Goal: Contribute content: Add original content to the website for others to see

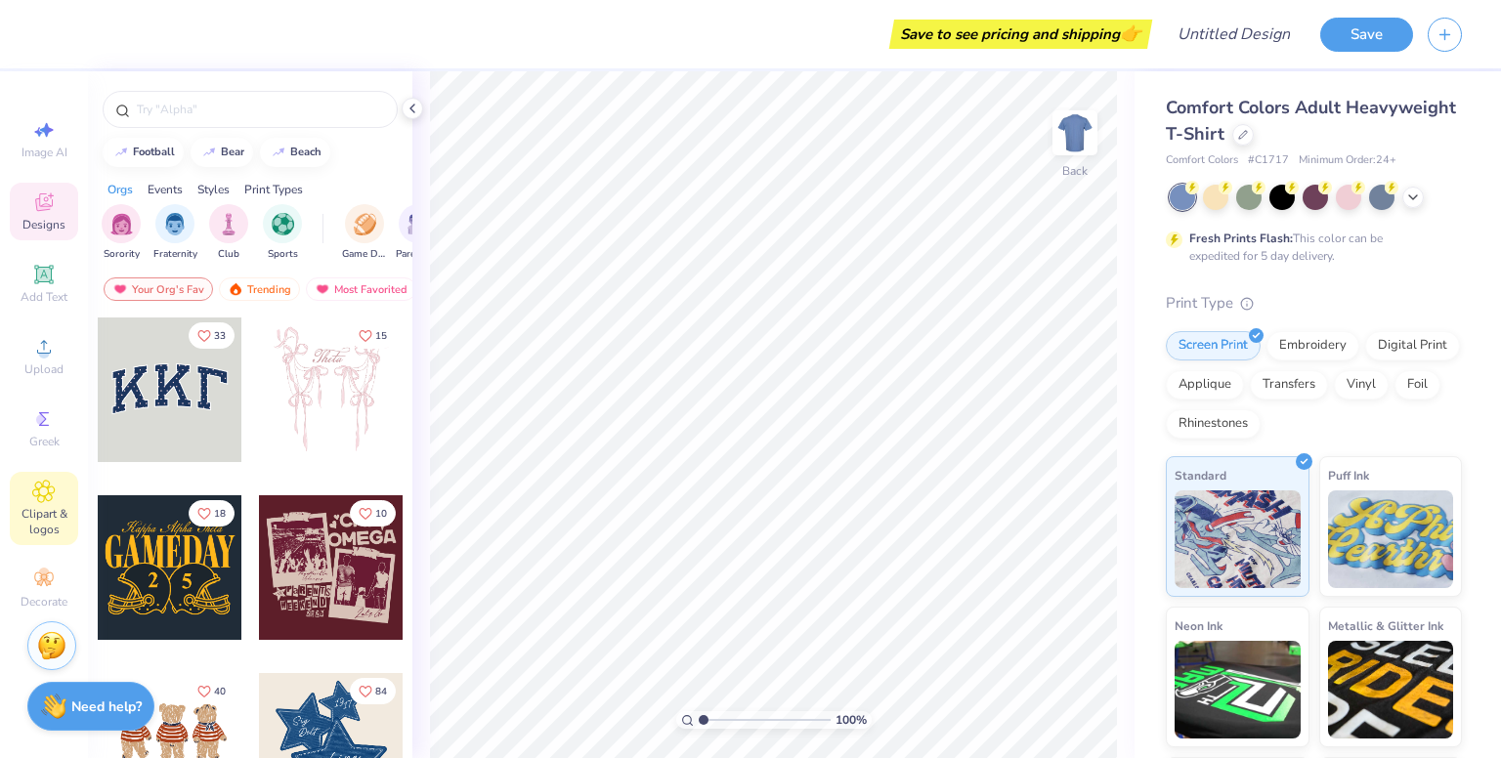
click at [43, 498] on icon at bounding box center [43, 491] width 22 height 23
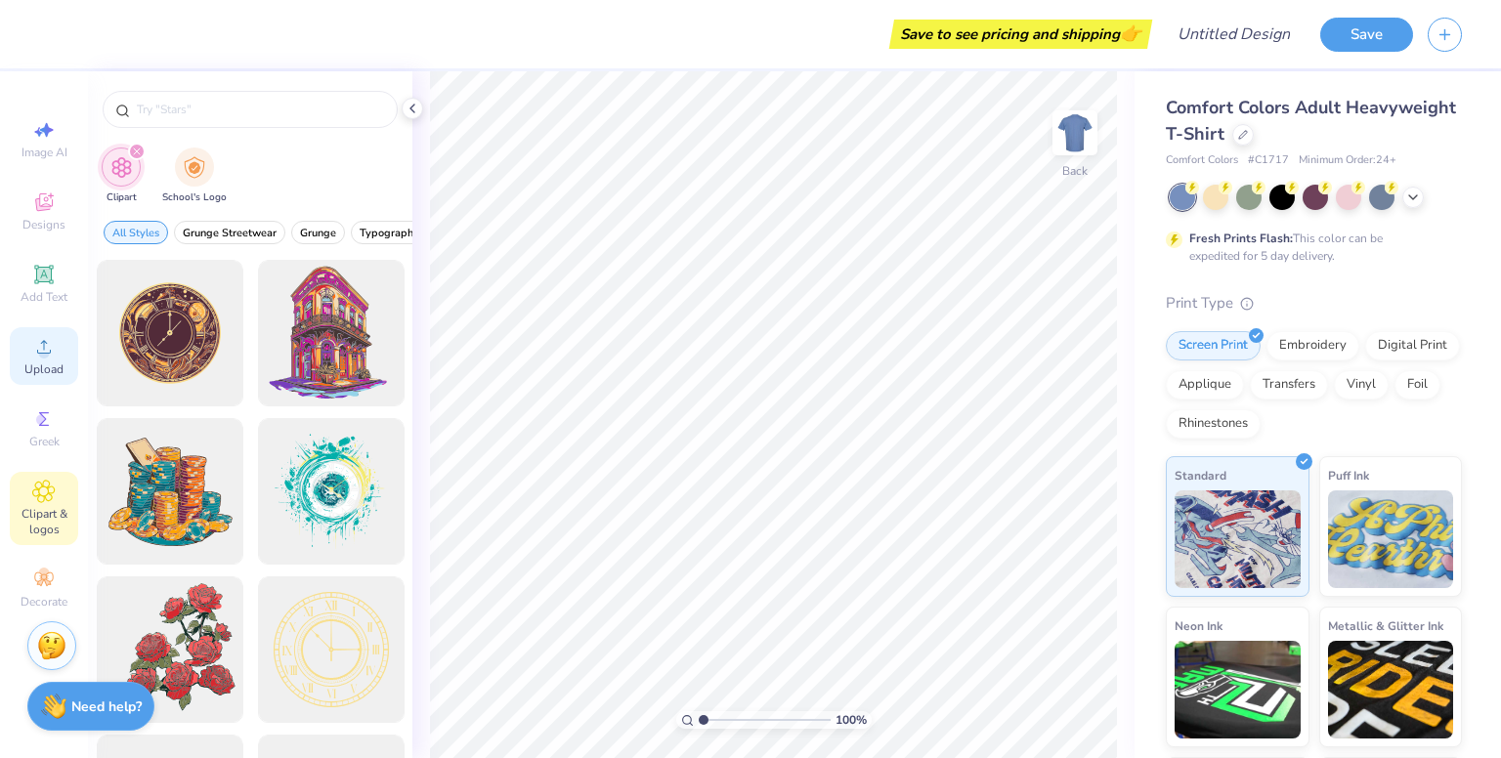
click at [47, 365] on span "Upload" at bounding box center [43, 370] width 39 height 16
click at [49, 351] on icon at bounding box center [43, 346] width 23 height 23
click at [54, 224] on span "Designs" at bounding box center [43, 225] width 43 height 16
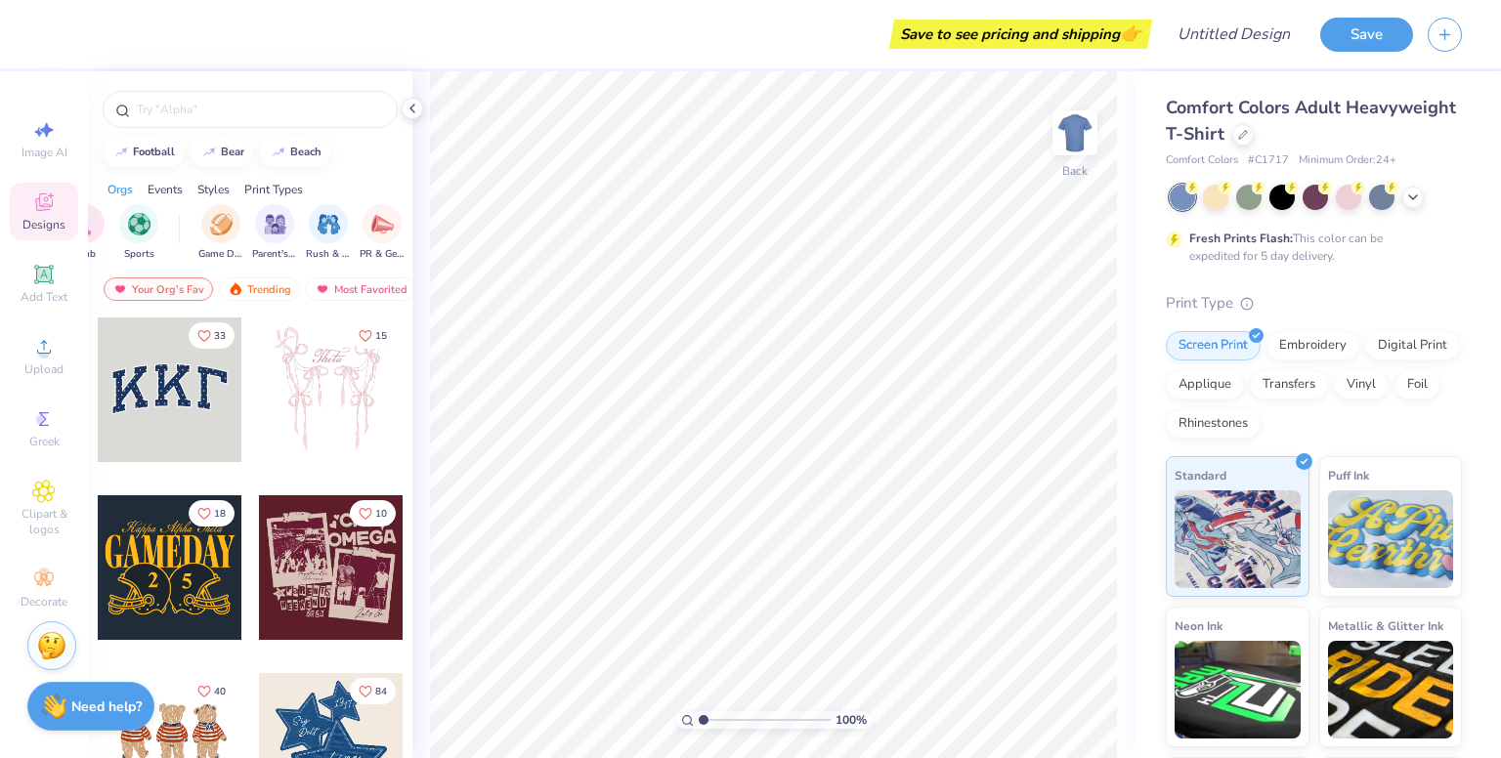
scroll to position [0, 164]
click at [225, 106] on input "text" at bounding box center [260, 110] width 250 height 20
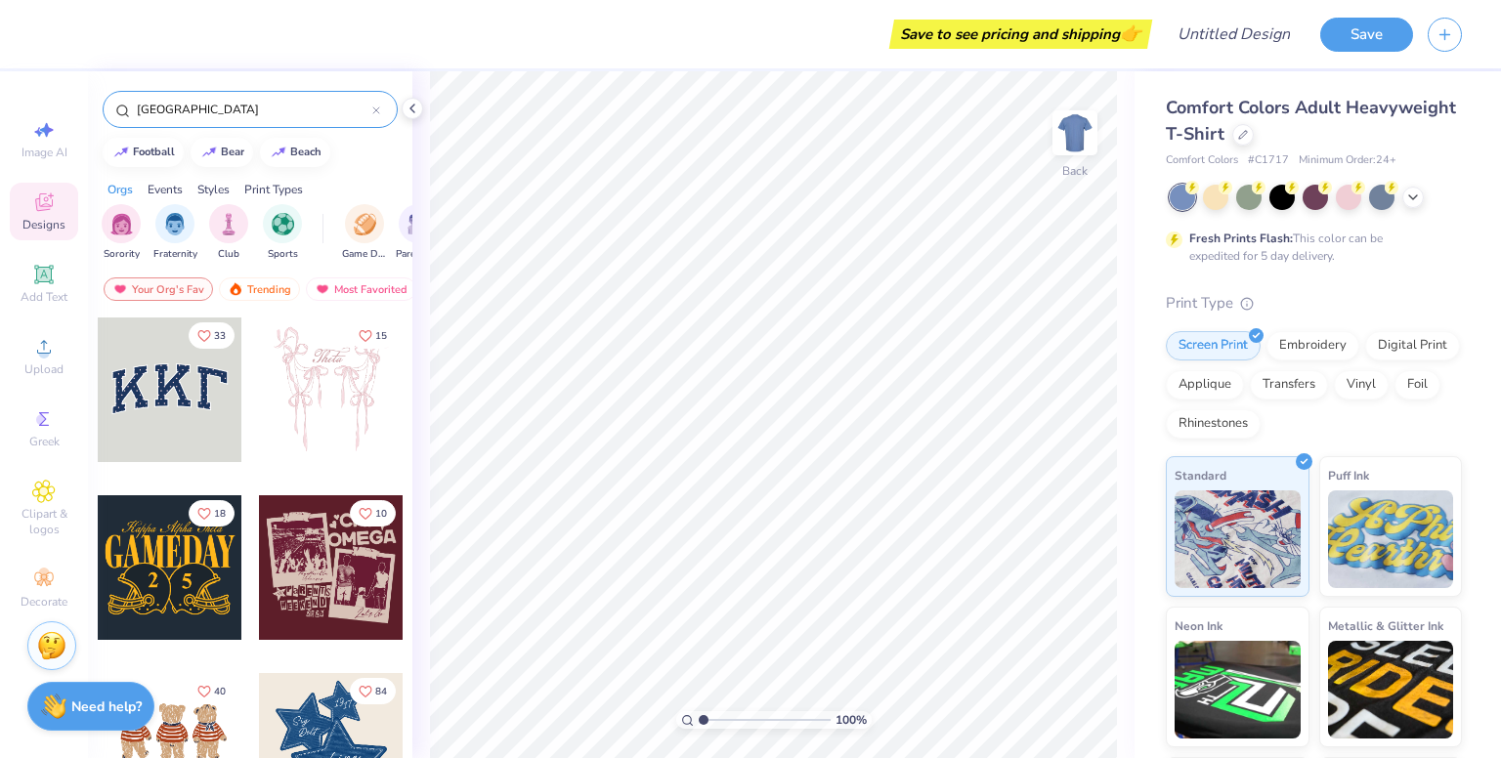
type input "[GEOGRAPHIC_DATA]"
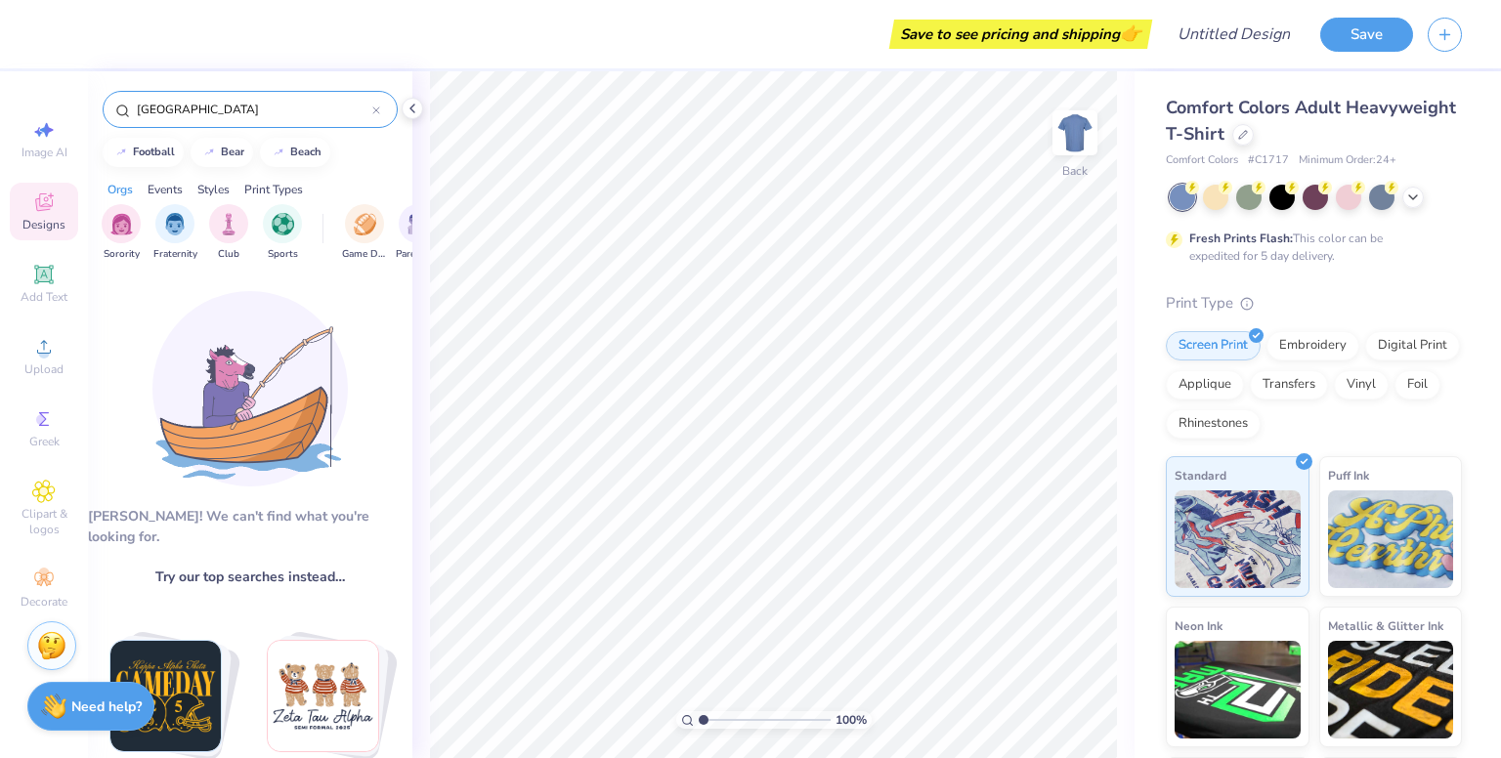
click at [381, 109] on div "[GEOGRAPHIC_DATA]" at bounding box center [250, 109] width 295 height 37
click at [372, 109] on icon at bounding box center [376, 110] width 8 height 8
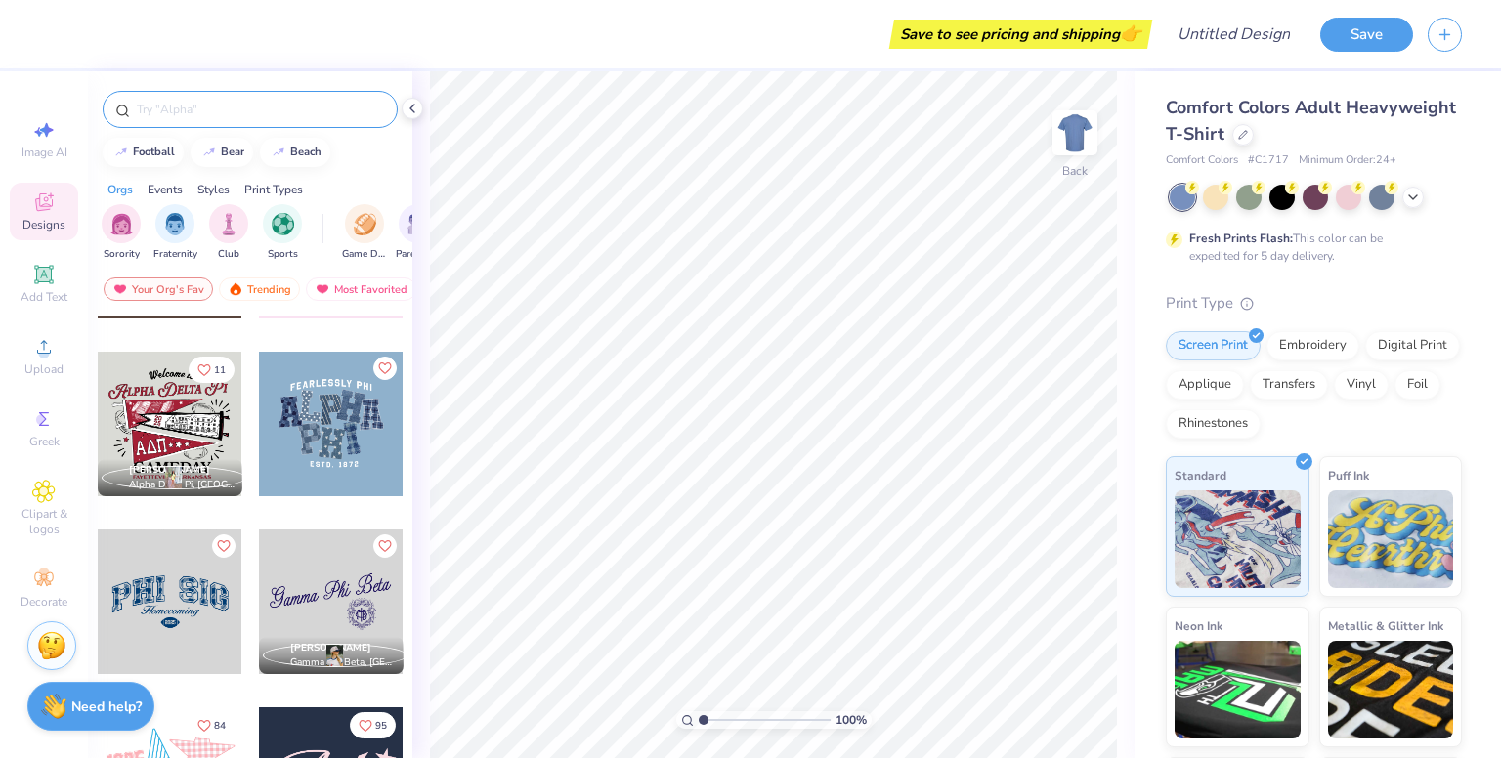
scroll to position [877, 0]
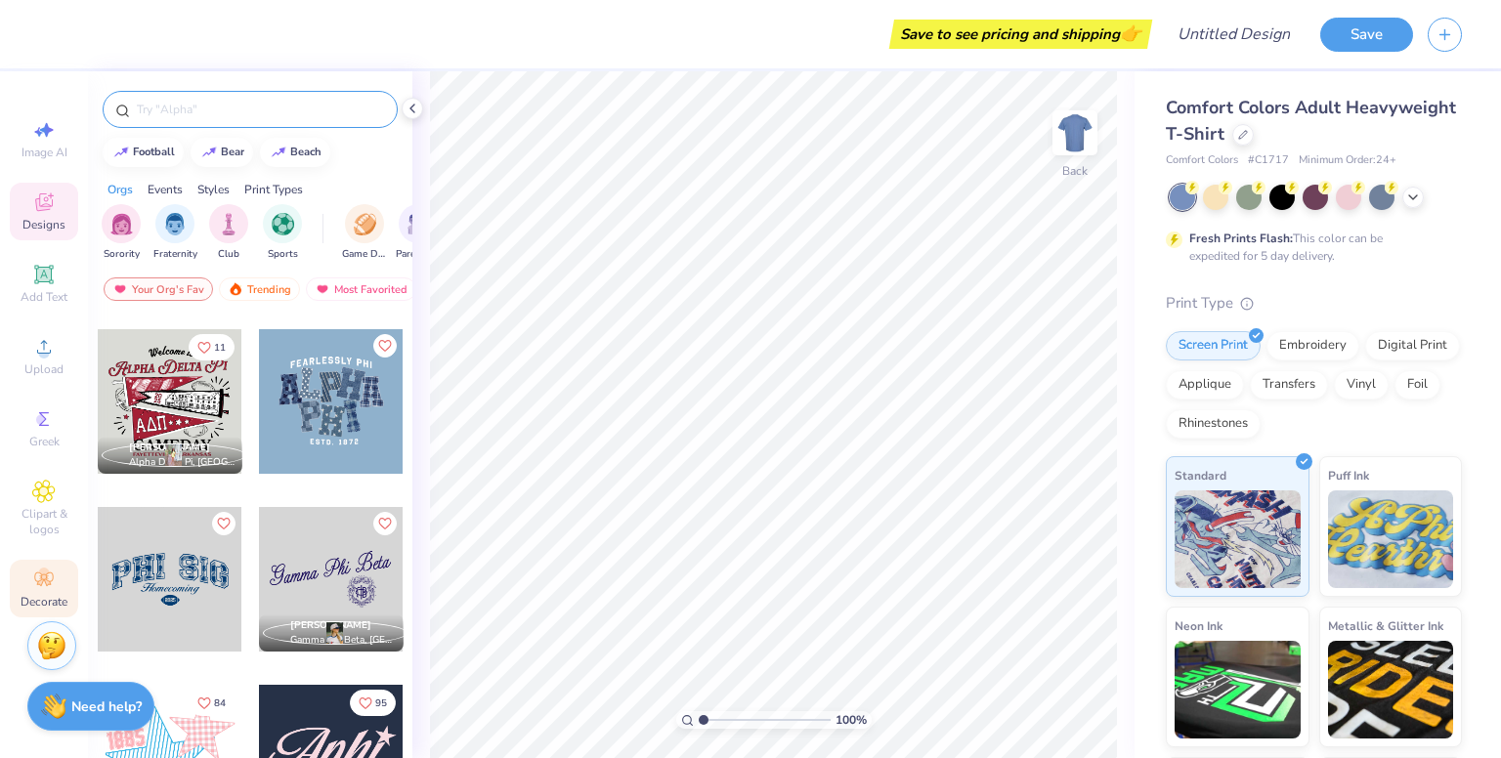
click at [45, 585] on icon at bounding box center [43, 579] width 23 height 23
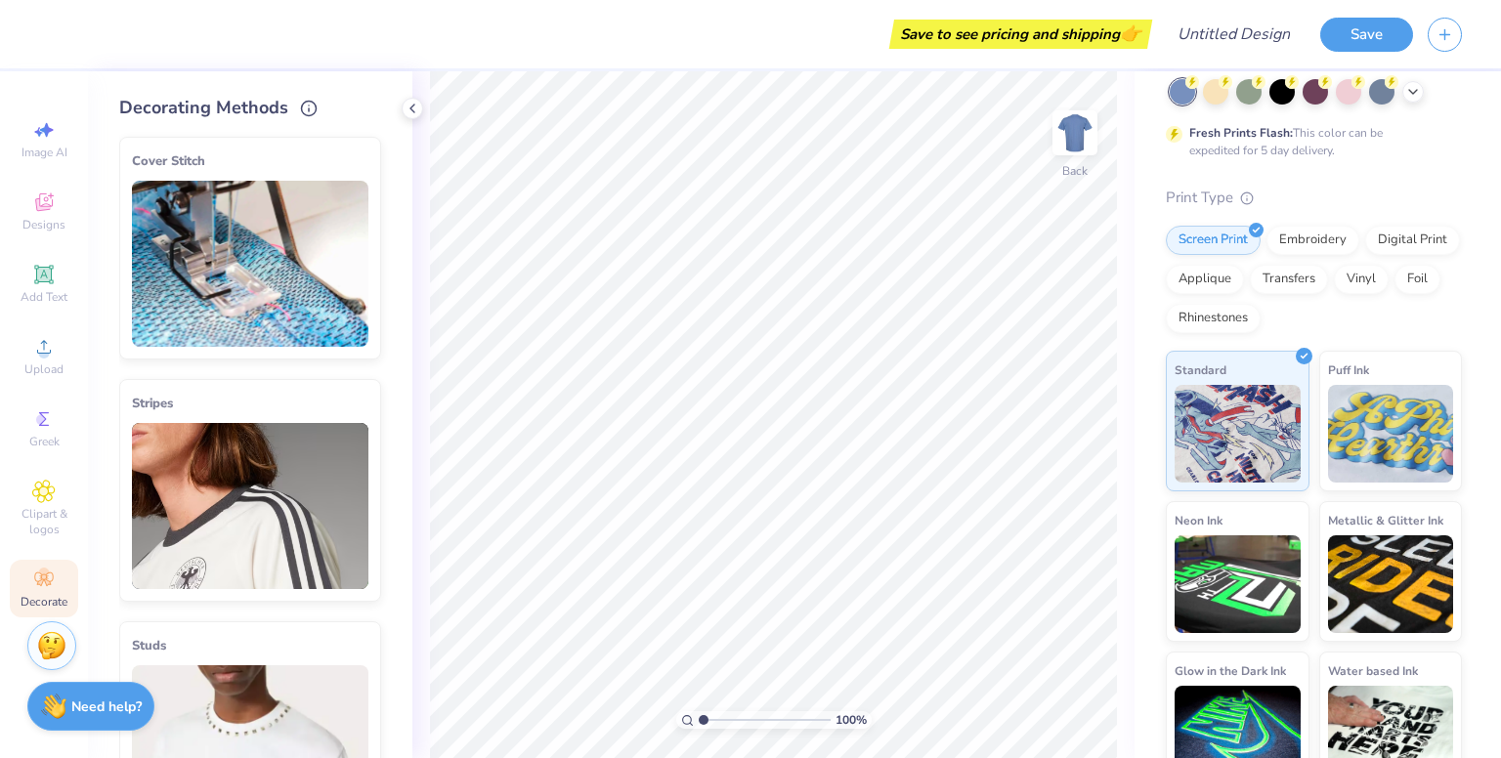
scroll to position [140, 0]
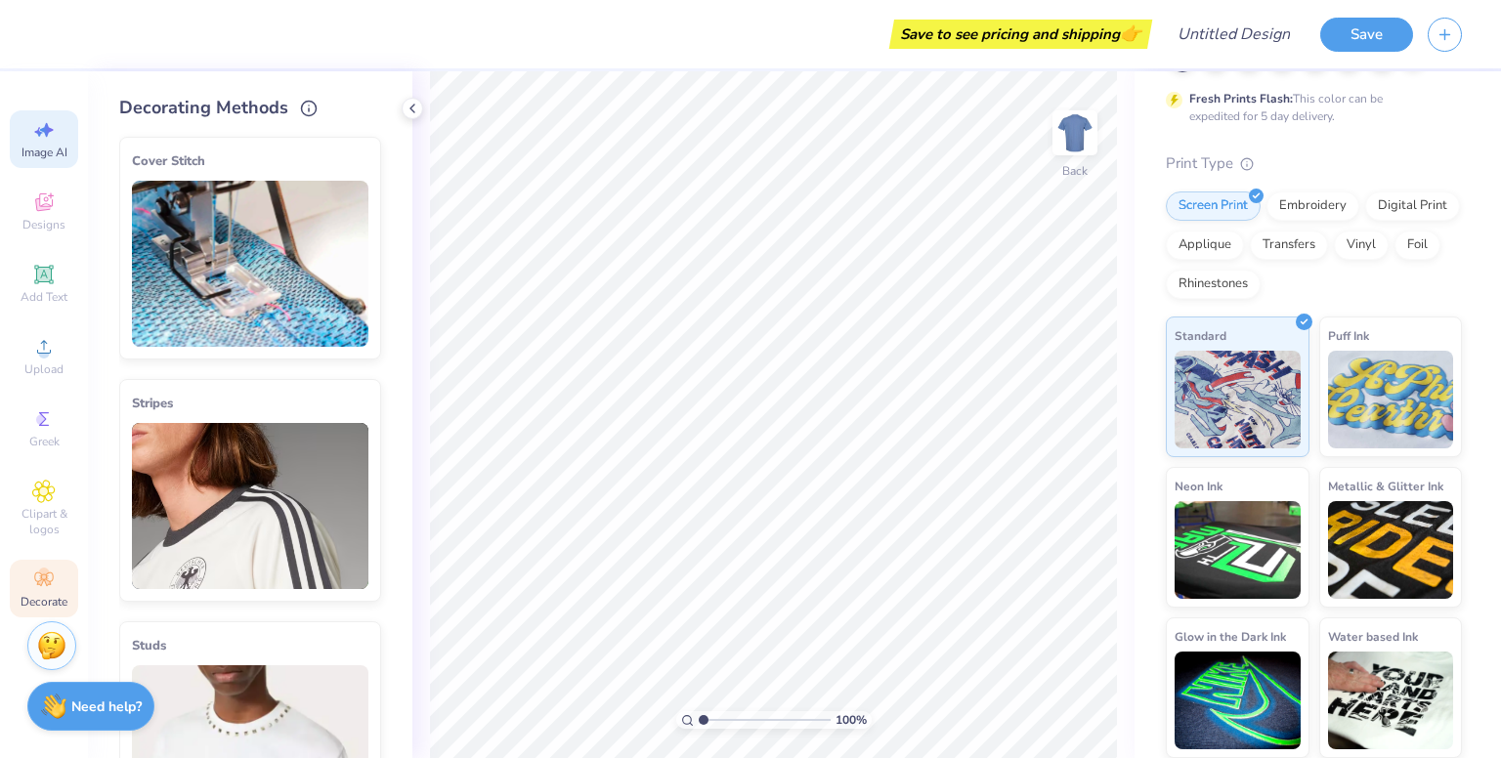
click at [33, 141] on icon at bounding box center [43, 129] width 23 height 23
select select "4"
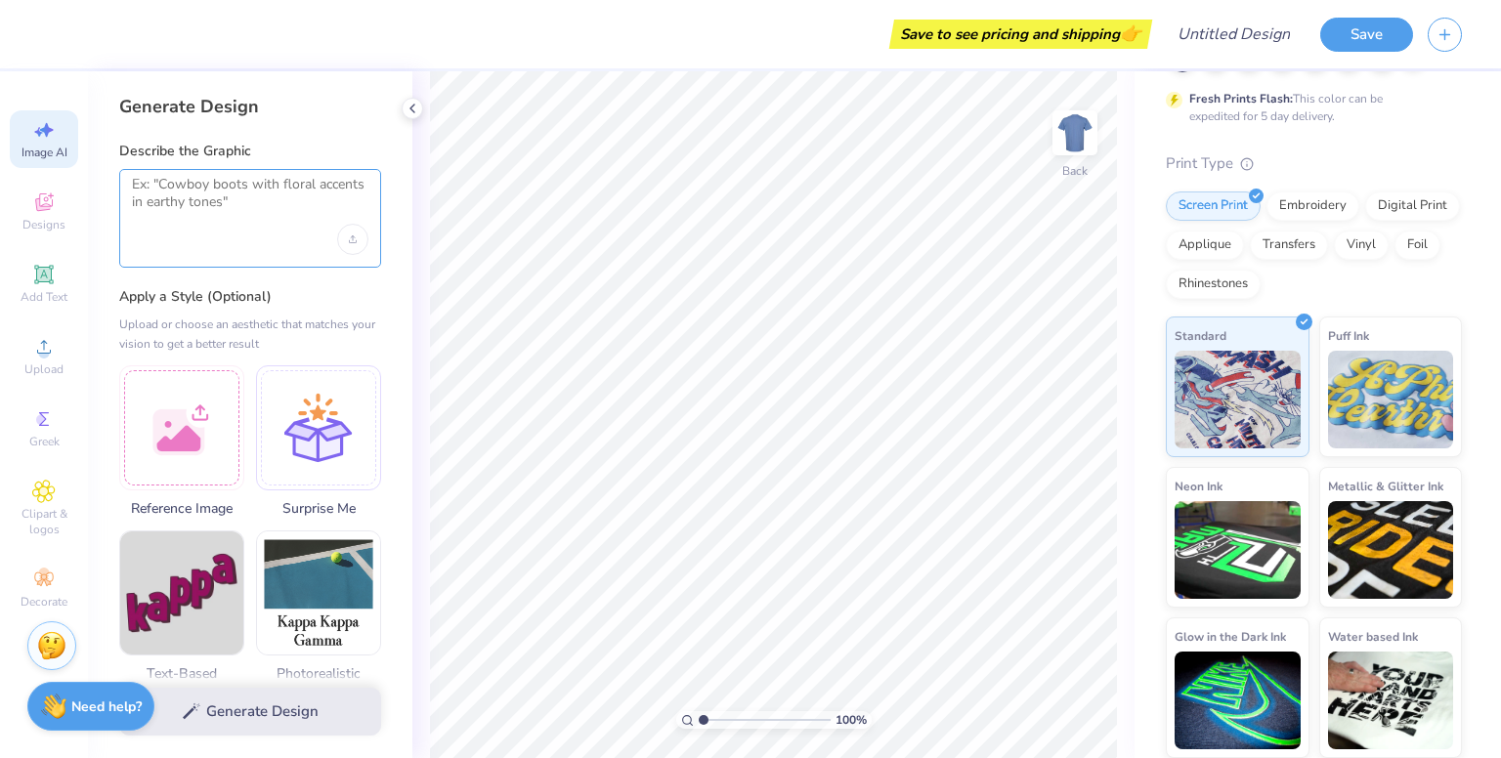
click at [181, 194] on textarea at bounding box center [250, 200] width 236 height 49
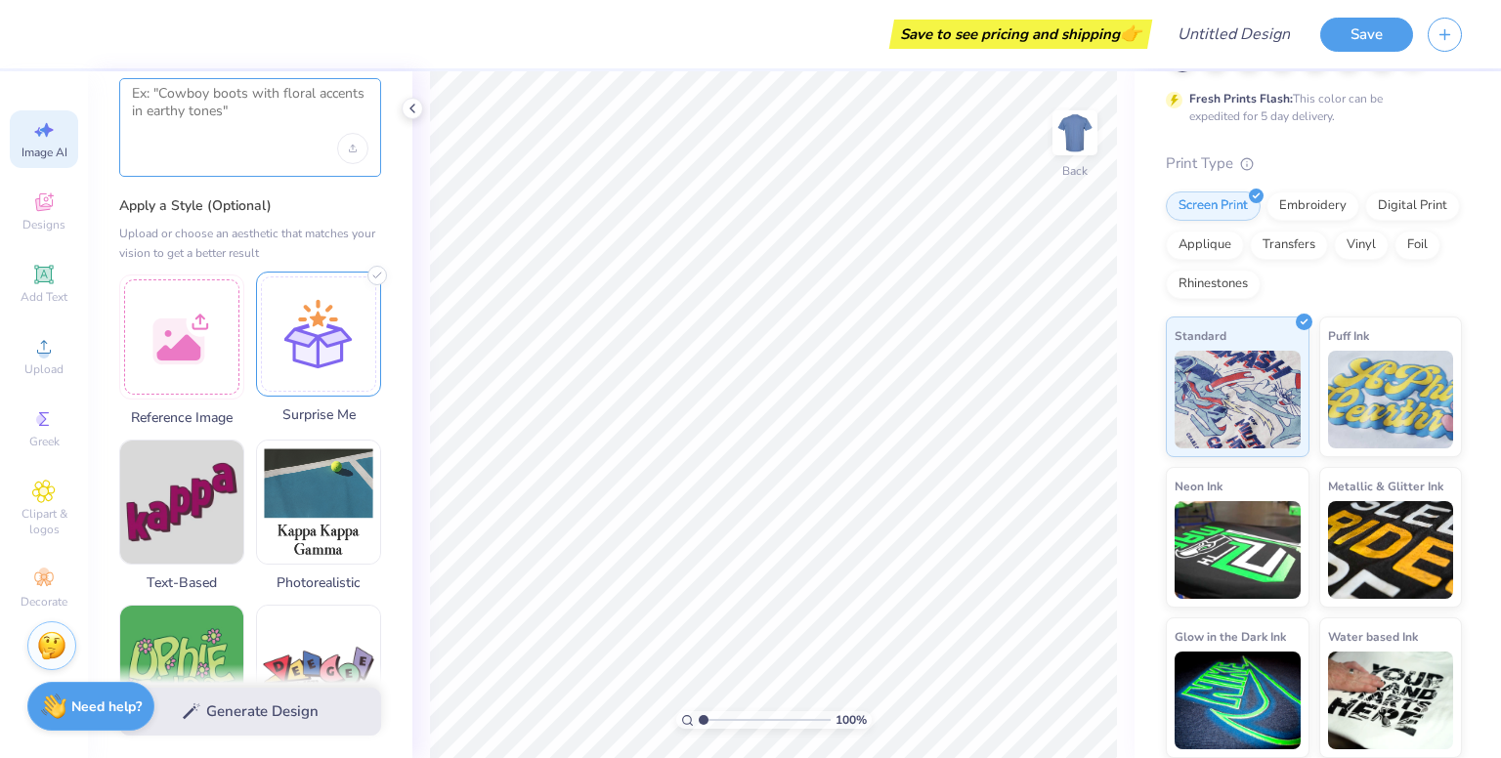
scroll to position [0, 0]
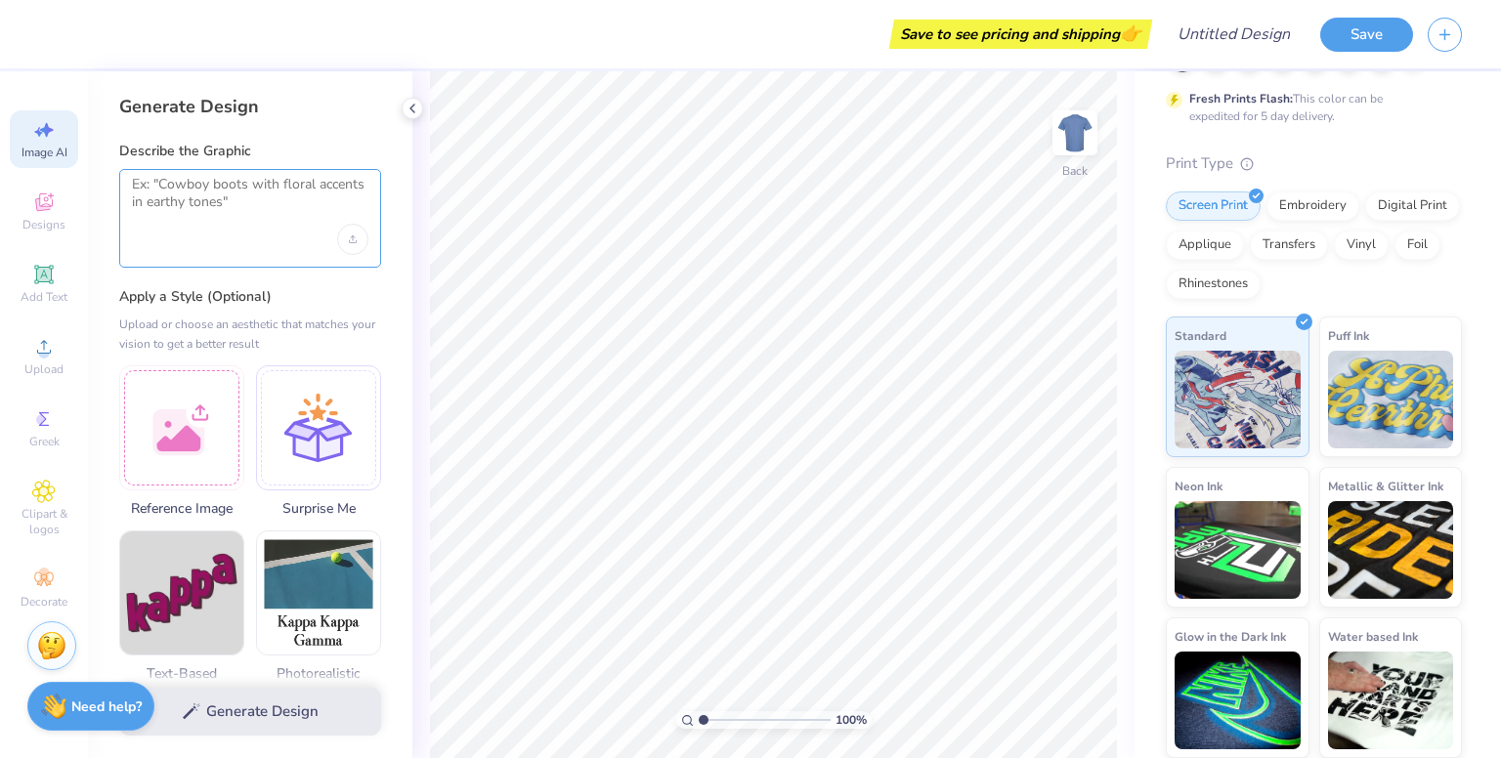
click at [266, 179] on textarea at bounding box center [250, 200] width 236 height 49
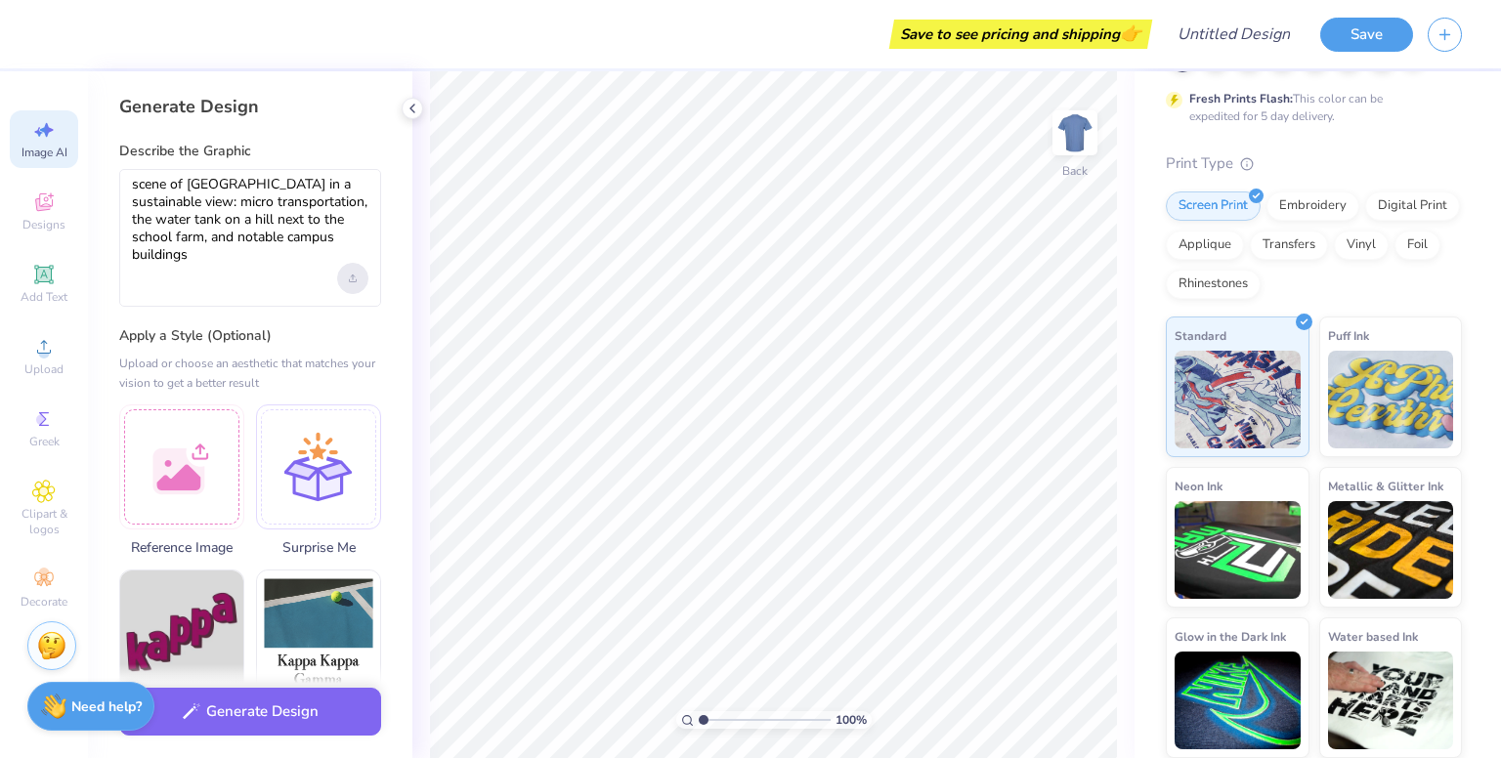
click at [356, 278] on icon "Upload image" at bounding box center [353, 279] width 8 height 8
click at [215, 265] on div "scene of [GEOGRAPHIC_DATA] in a sustainable view: micro transportation, the wat…" at bounding box center [250, 238] width 262 height 138
click at [277, 260] on textarea "scene of [GEOGRAPHIC_DATA] in a sustainable view: micro transportation, the wat…" at bounding box center [250, 220] width 236 height 88
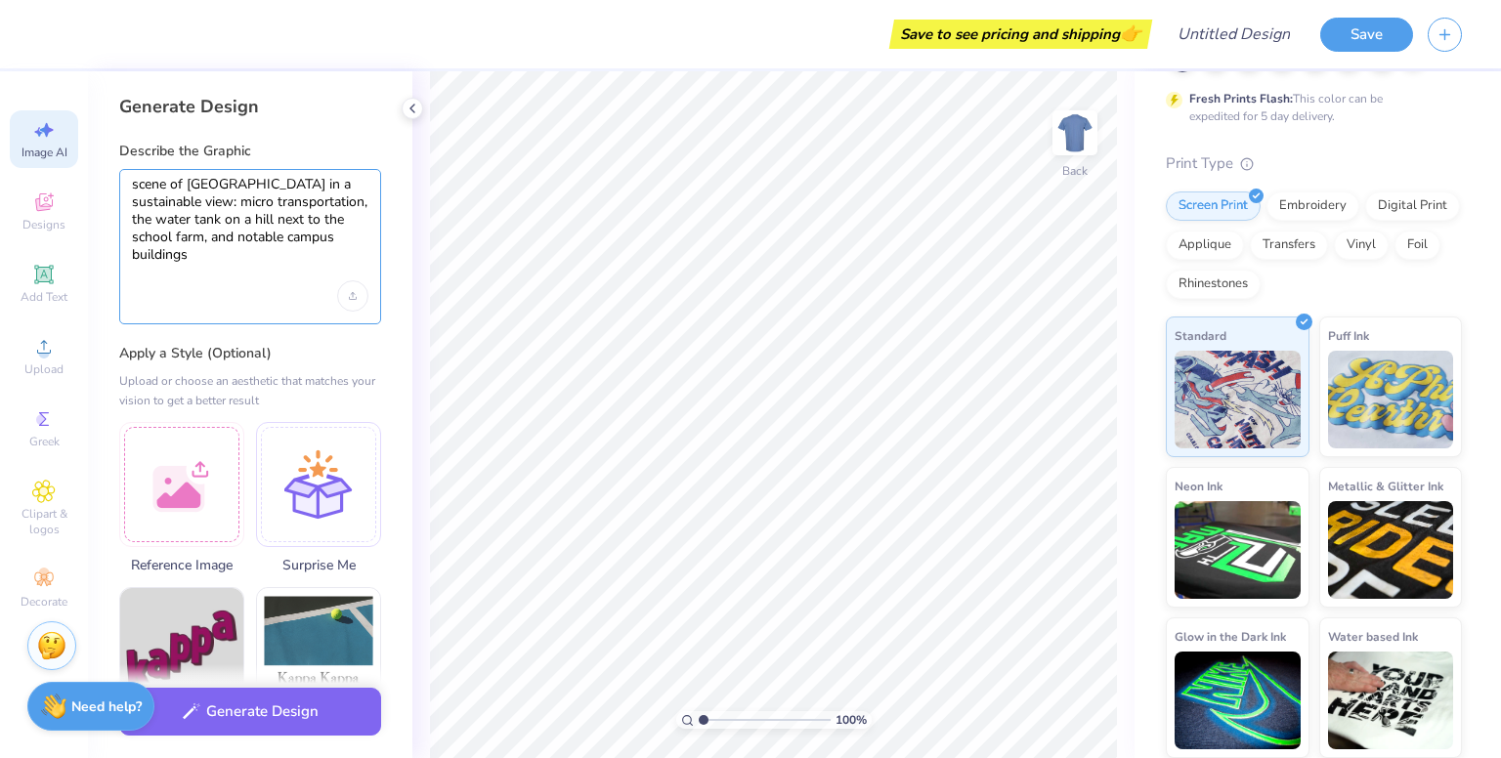
type textarea "scene of [GEOGRAPHIC_DATA] in a sustainable view: micro transportation, the wat…"
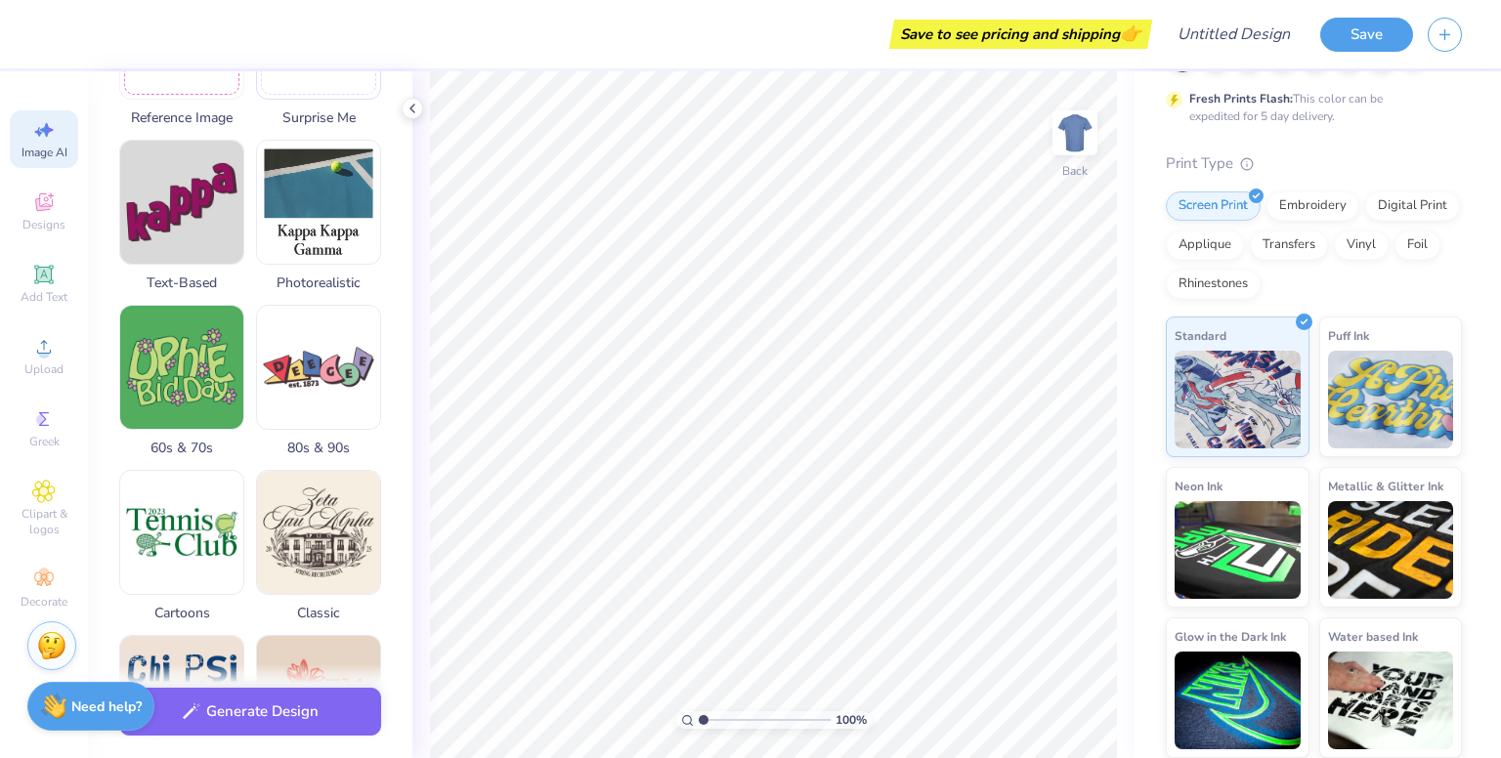
scroll to position [431, 0]
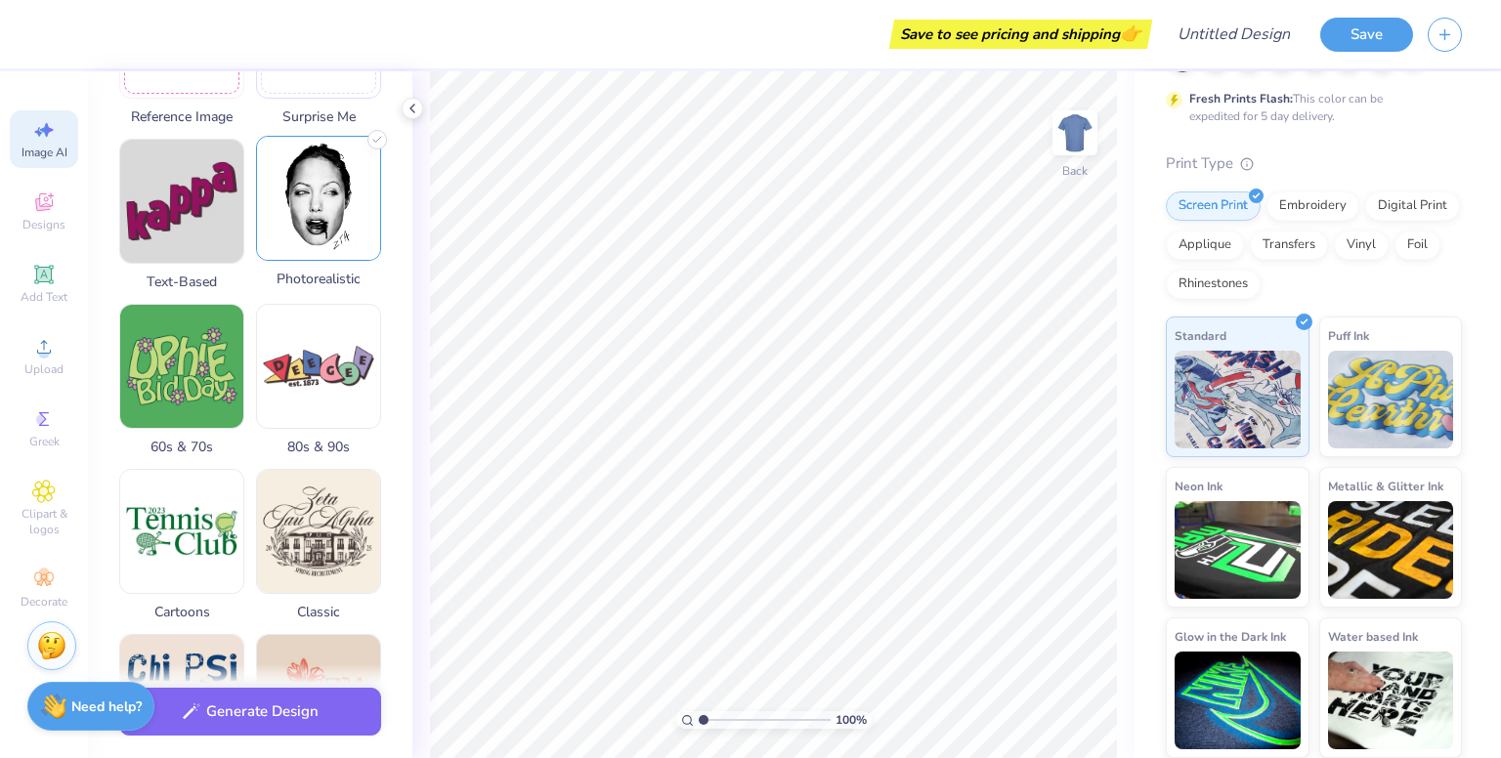
click at [320, 214] on img at bounding box center [318, 198] width 123 height 123
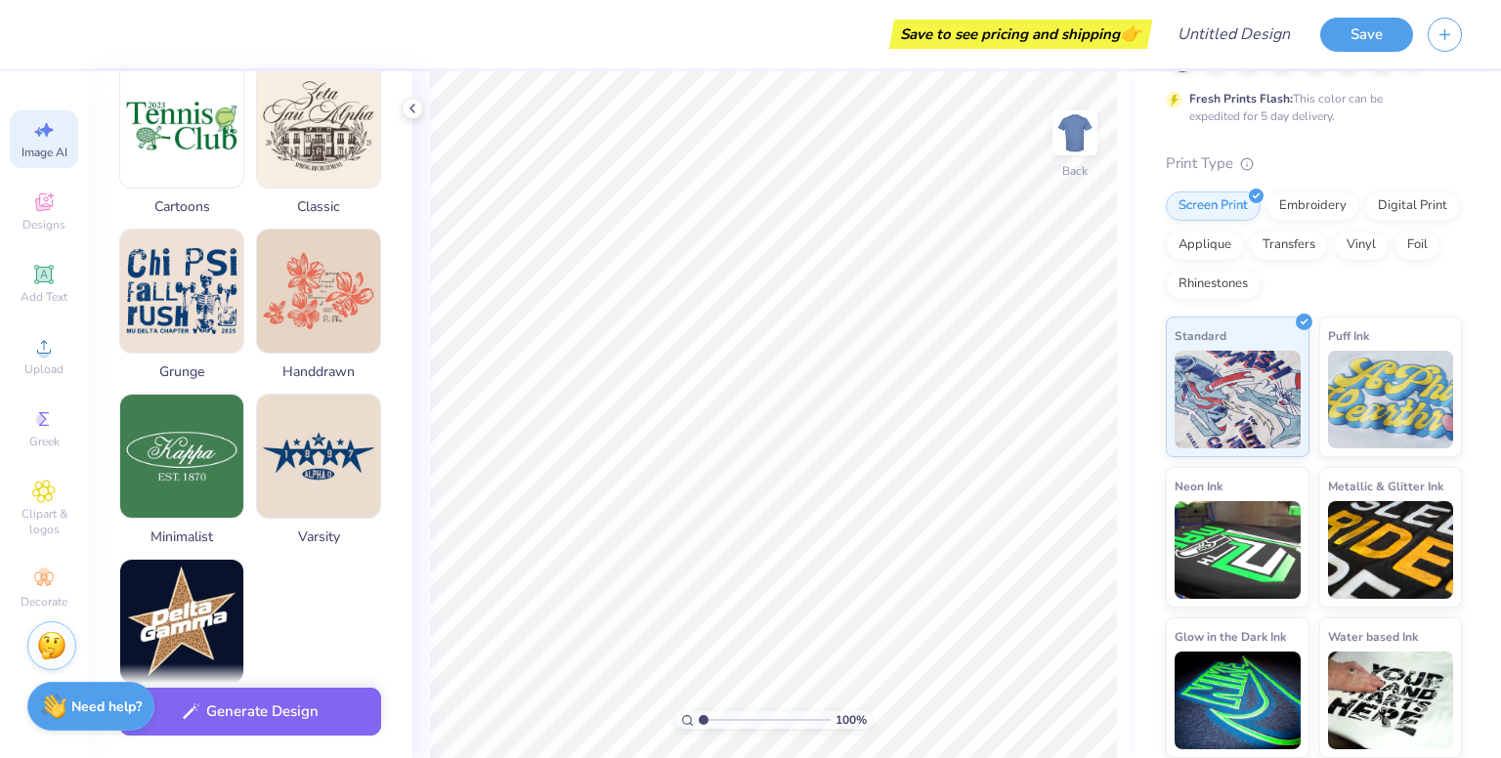
scroll to position [887, 0]
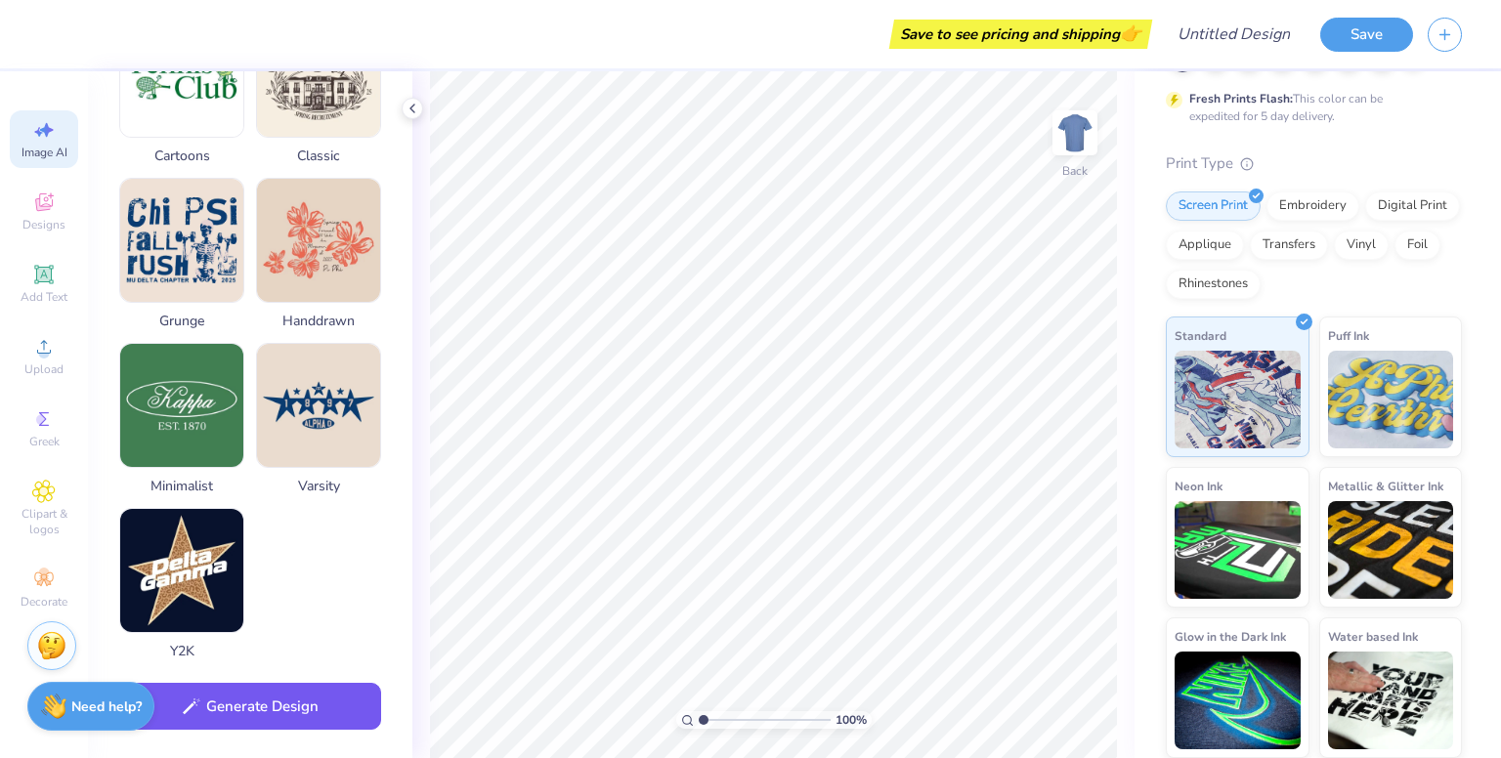
click at [316, 704] on button "Generate Design" at bounding box center [250, 707] width 262 height 48
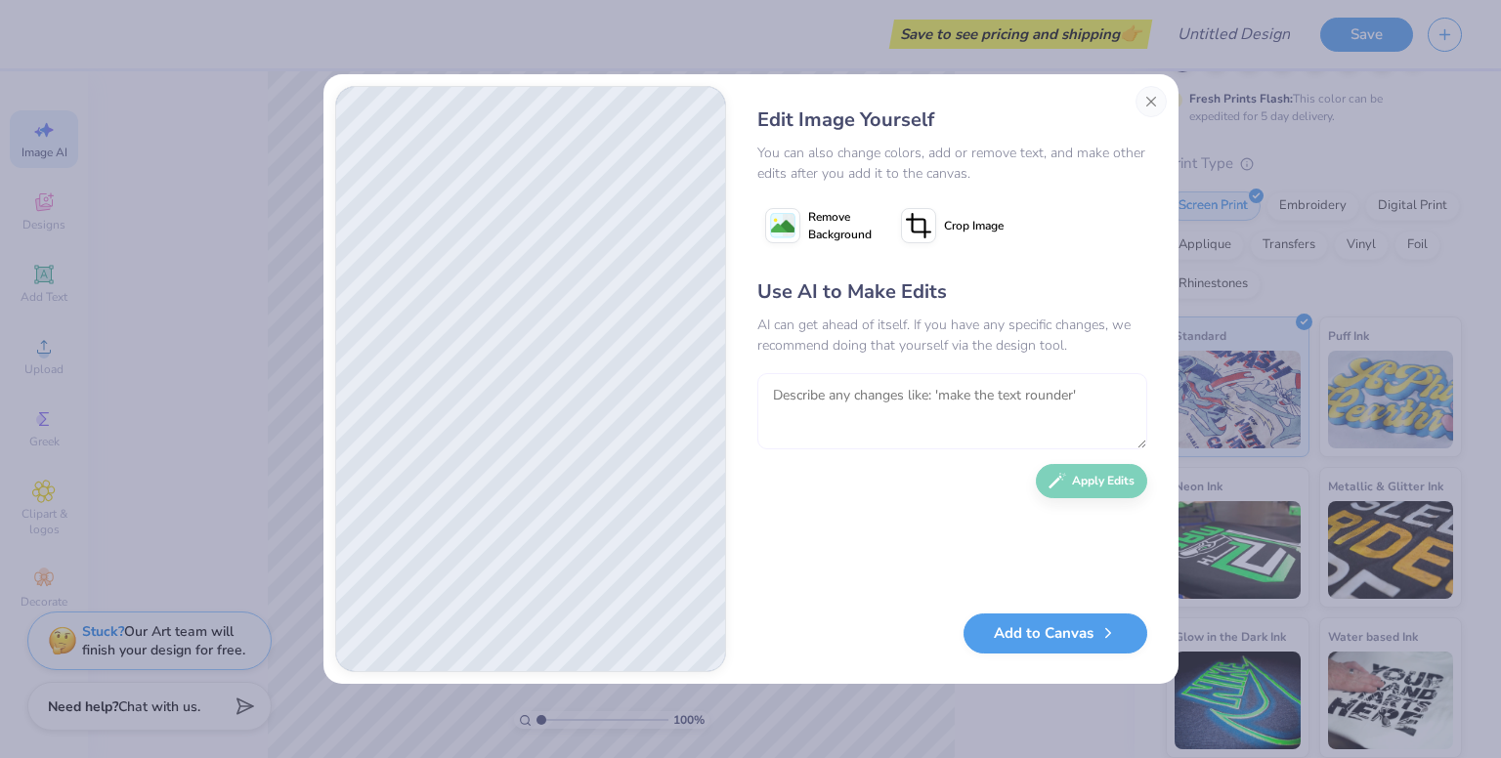
click at [880, 405] on textarea at bounding box center [952, 411] width 390 height 76
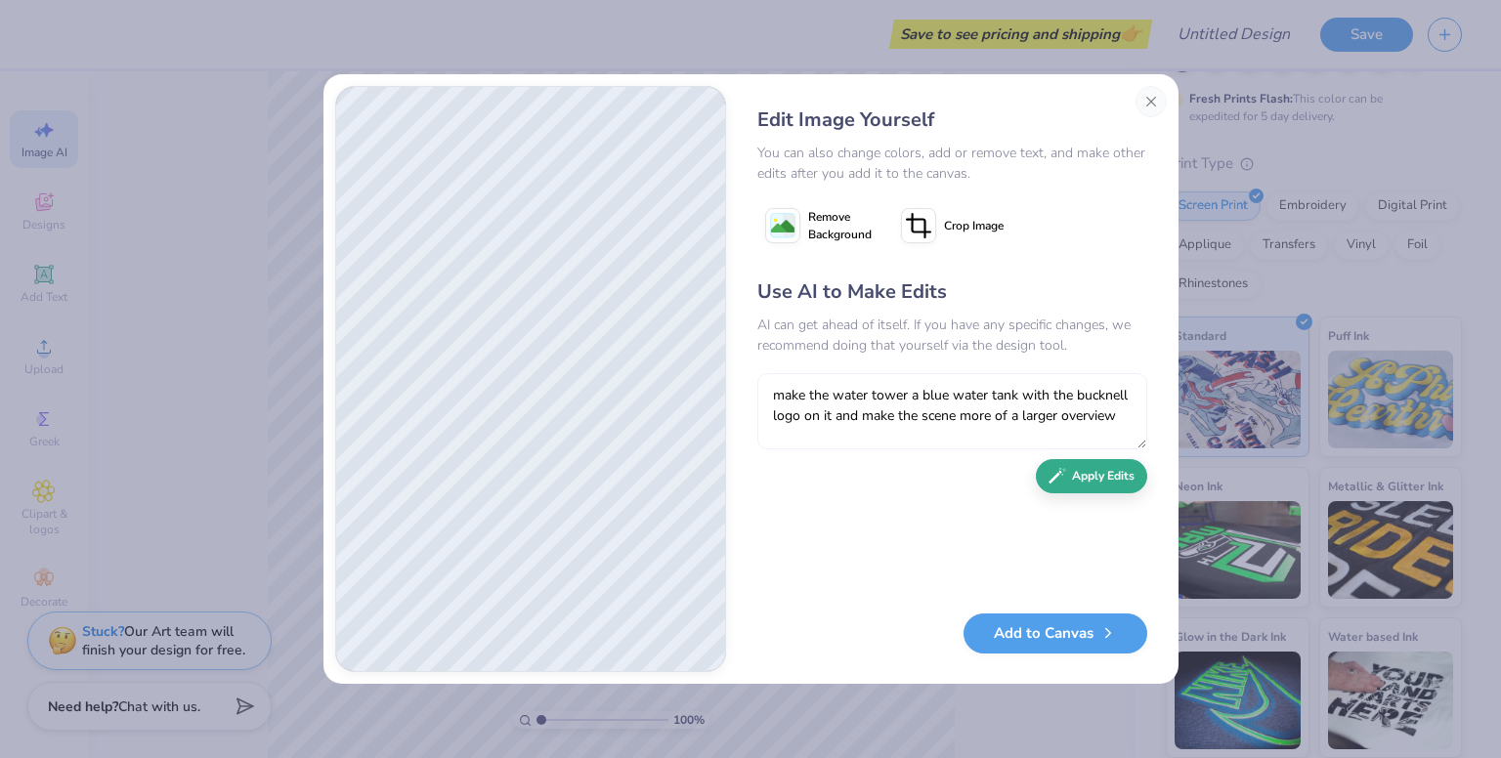
type textarea "make the water tower a blue water tank with the bucknell logo on it and make th…"
click at [1081, 493] on div "Use AI to Make Edits AI can get ahead of itself. If you have any specific chang…" at bounding box center [952, 435] width 390 height 317
click at [1084, 478] on button "Apply Edits" at bounding box center [1091, 476] width 111 height 34
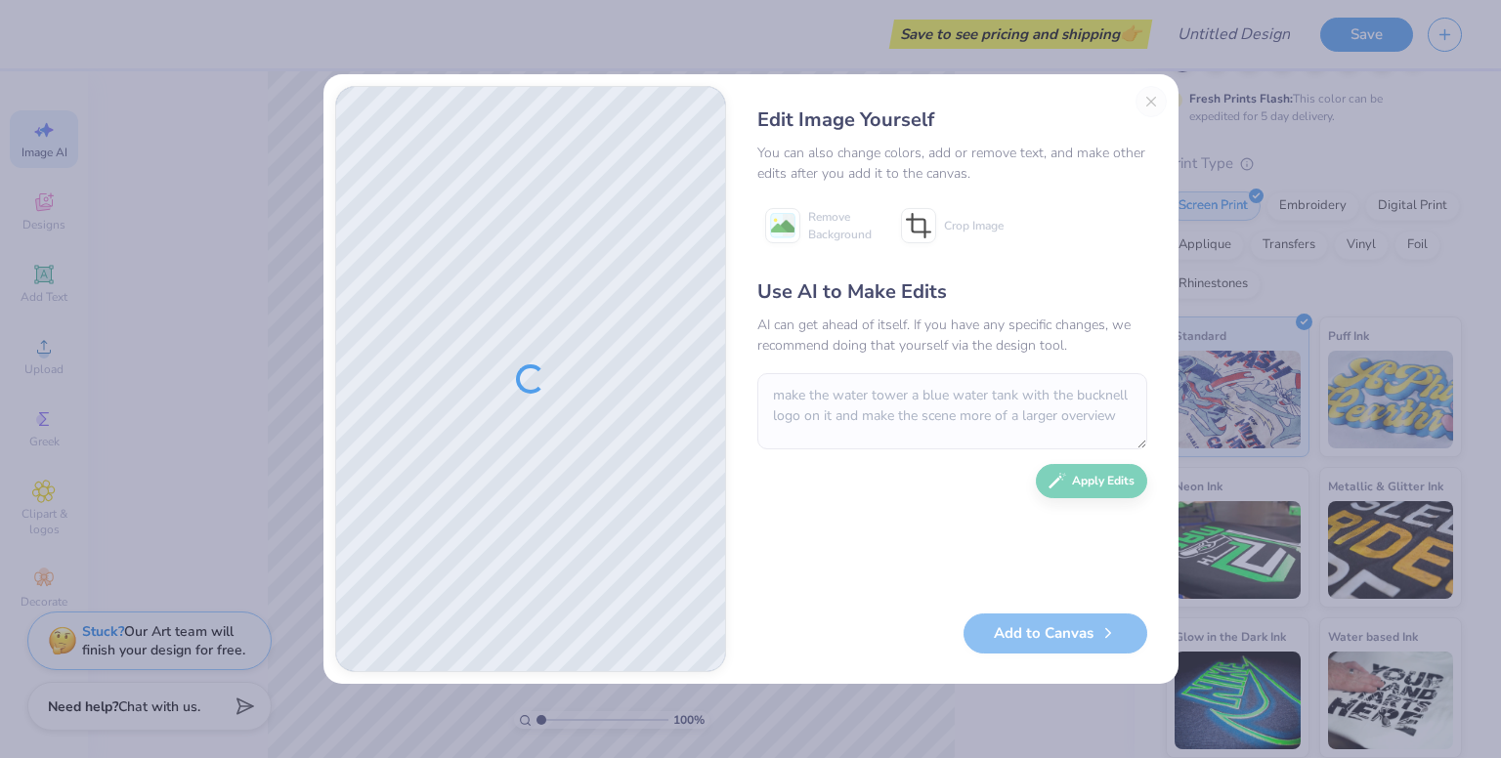
click at [903, 484] on div "Use AI to Make Edits AI can get ahead of itself. If you have any specific chang…" at bounding box center [952, 435] width 390 height 317
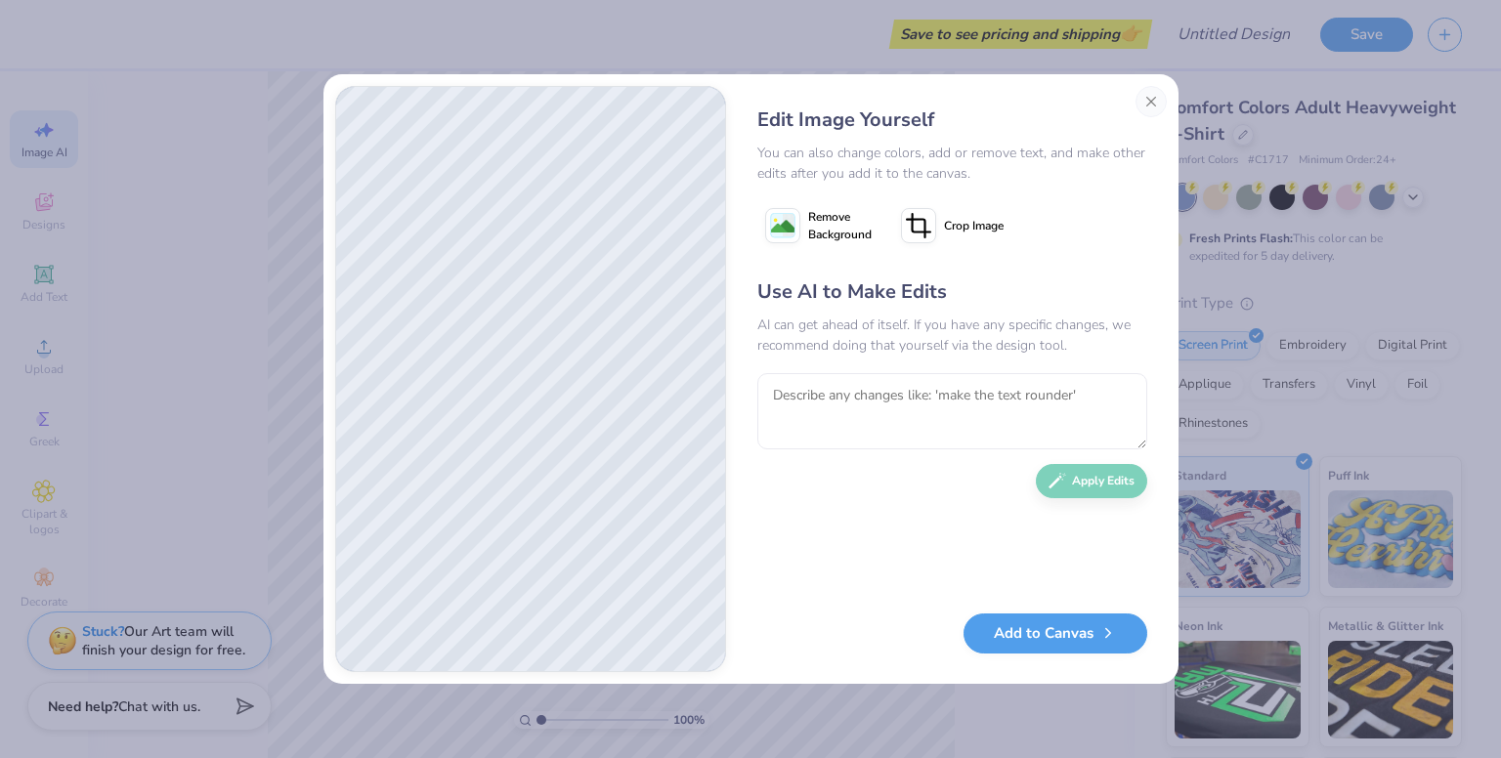
scroll to position [140, 0]
